Goal: Navigation & Orientation: Go to known website

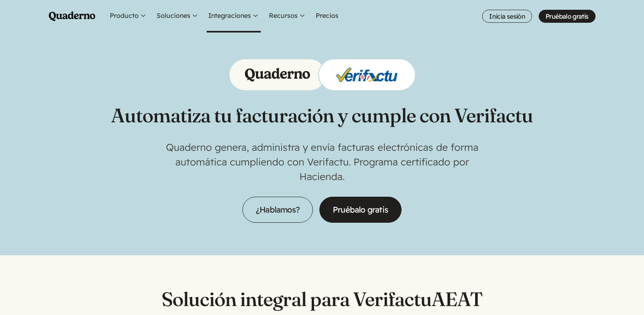
click at [237, 17] on button "Integraciones" at bounding box center [234, 16] width 54 height 33
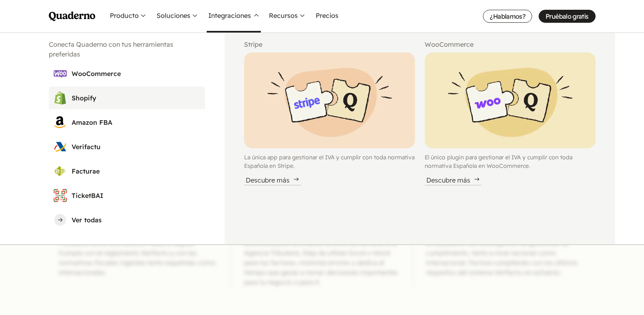
scroll to position [166, 0]
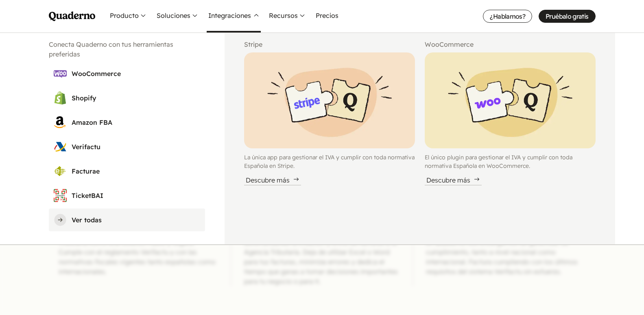
click at [81, 219] on h3 "Ver todas" at bounding box center [136, 220] width 129 height 10
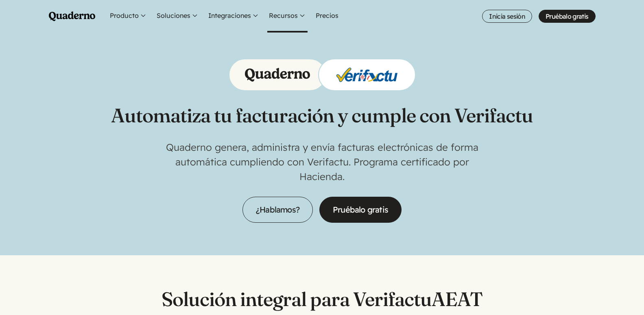
click at [294, 14] on button "Recursos" at bounding box center [287, 16] width 40 height 33
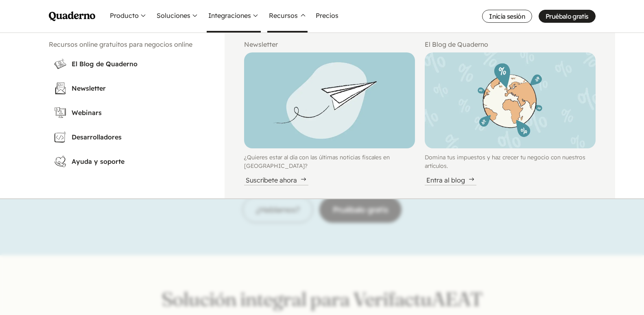
click at [249, 15] on button "Integraciones" at bounding box center [234, 16] width 54 height 33
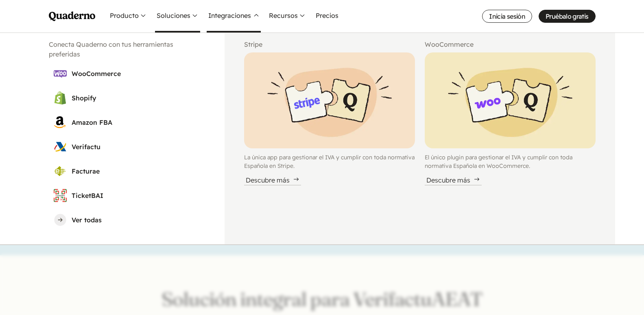
click at [186, 13] on button "Soluciones" at bounding box center [177, 16] width 45 height 33
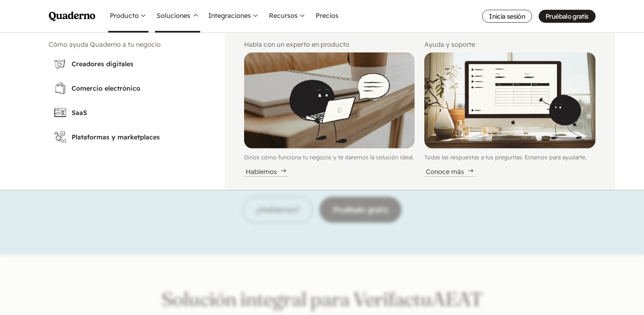
click at [128, 13] on button "Producto" at bounding box center [128, 16] width 40 height 33
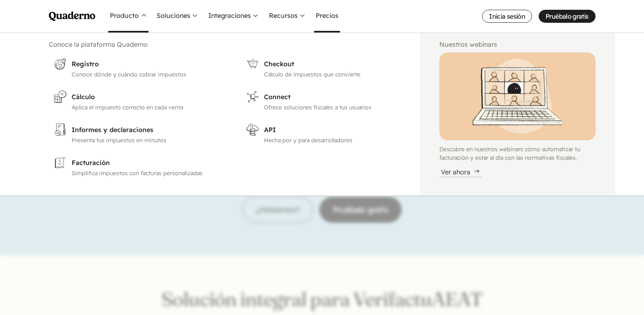
click at [328, 14] on link "Precios" at bounding box center [327, 16] width 26 height 33
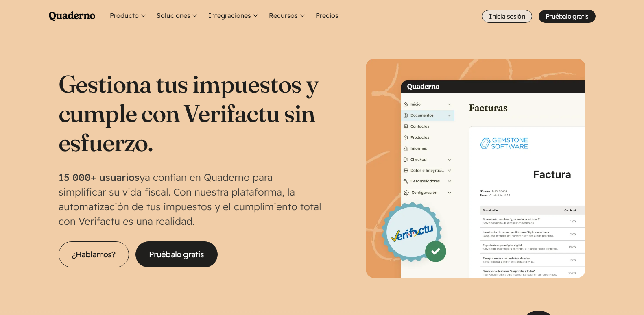
click at [501, 15] on link "Inicia sesión" at bounding box center [507, 16] width 50 height 13
